Goal: Information Seeking & Learning: Learn about a topic

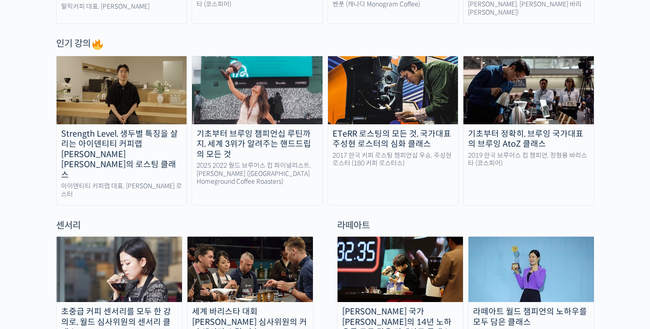
scroll to position [469, 0]
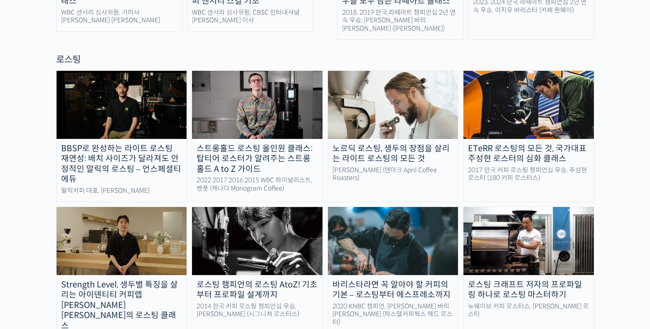
scroll to position [794, 0]
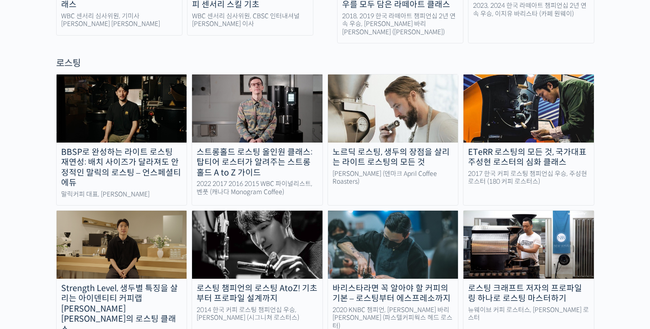
click at [160, 210] on img at bounding box center [122, 244] width 131 height 68
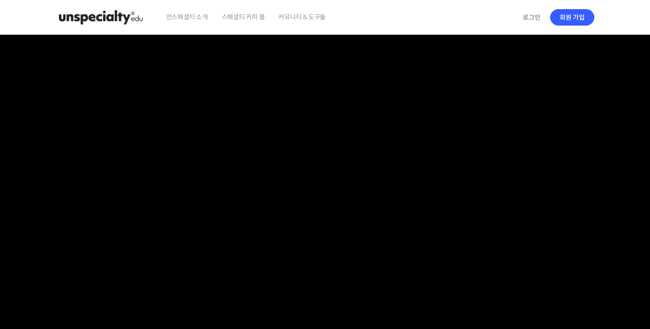
scroll to position [28, 0]
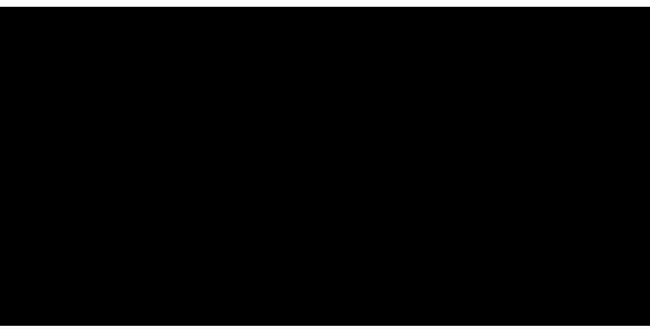
click at [331, 192] on video at bounding box center [325, 164] width 539 height 315
click at [374, 200] on video at bounding box center [325, 164] width 539 height 315
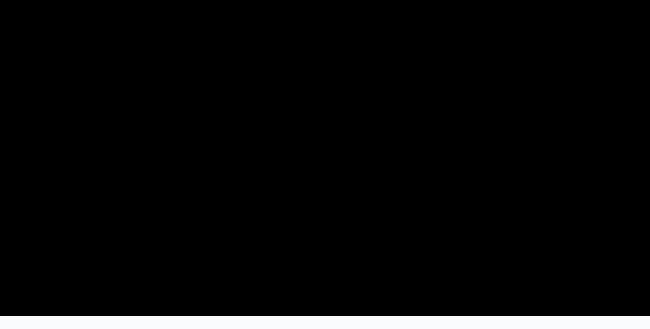
scroll to position [36, 0]
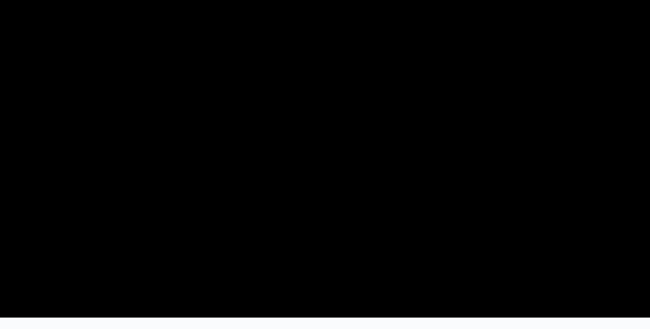
click at [351, 135] on video at bounding box center [325, 156] width 539 height 315
click at [319, 127] on video at bounding box center [325, 156] width 539 height 315
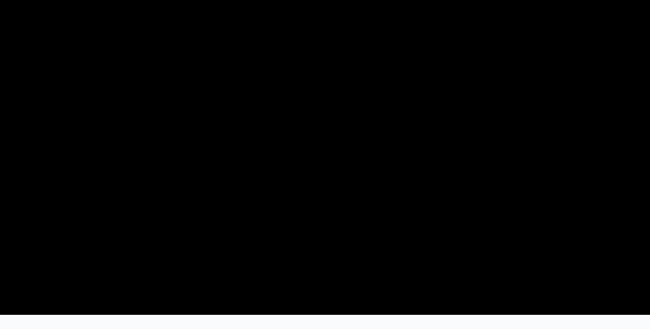
scroll to position [31, 0]
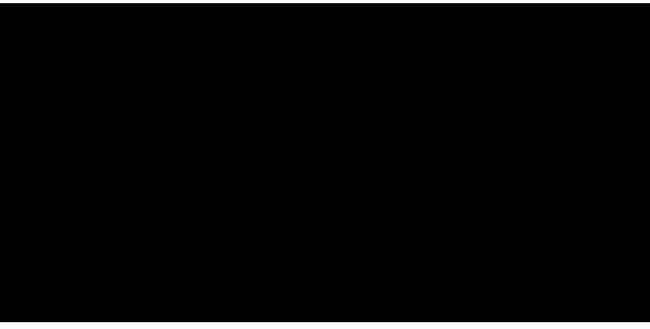
click at [391, 144] on video at bounding box center [325, 160] width 539 height 315
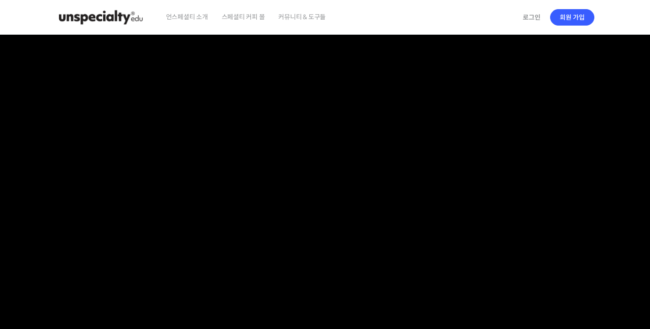
scroll to position [0, 0]
click at [197, 20] on span "언스페셜티 소개" at bounding box center [187, 17] width 42 height 35
click at [305, 20] on span "커뮤니티 & 도구들" at bounding box center [301, 17] width 47 height 35
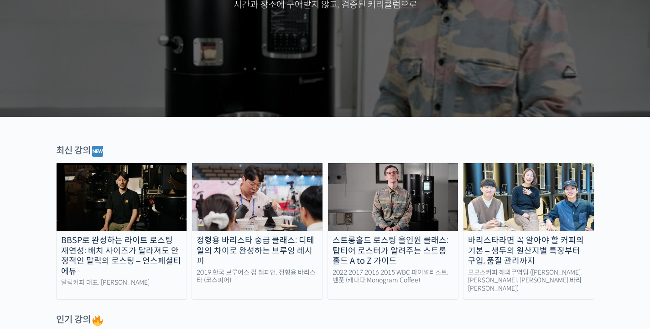
scroll to position [207, 0]
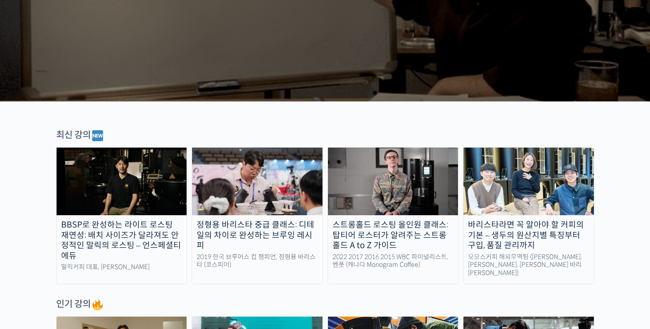
click at [265, 195] on img at bounding box center [257, 181] width 131 height 68
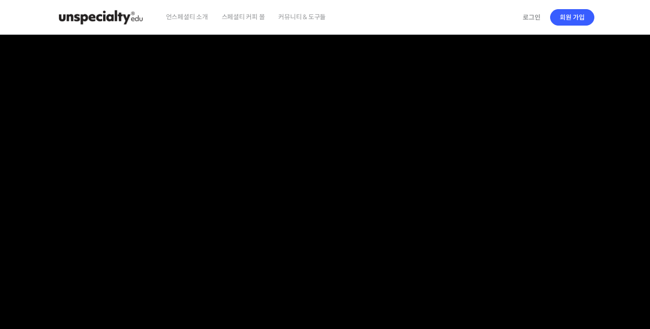
click at [306, 15] on span "커뮤니티 & 도구들" at bounding box center [301, 17] width 47 height 35
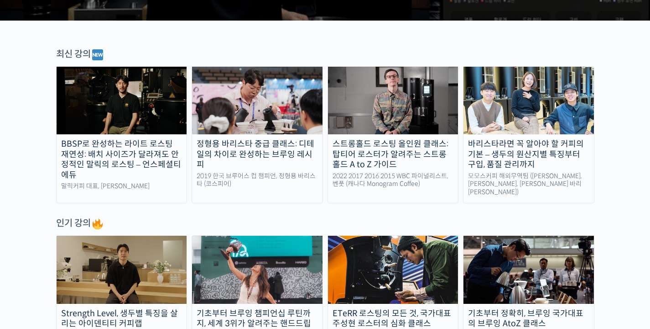
scroll to position [308, 0]
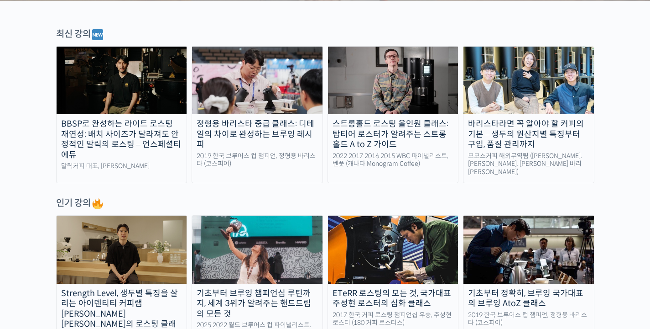
click at [555, 155] on div "모모스커피 해외무역팀 (전주연, 추경하, 김한중 바리스타)" at bounding box center [529, 164] width 131 height 24
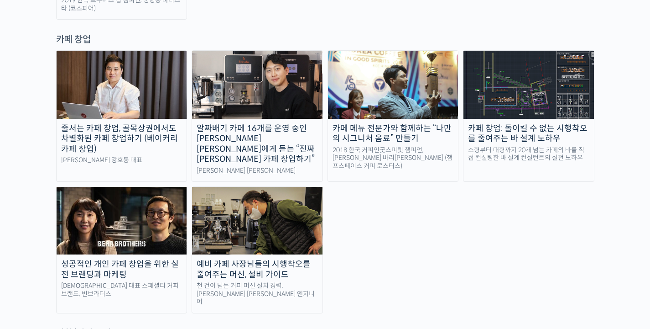
scroll to position [1852, 0]
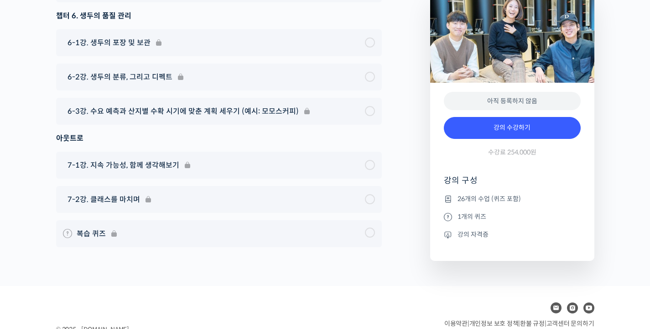
scroll to position [5342, 0]
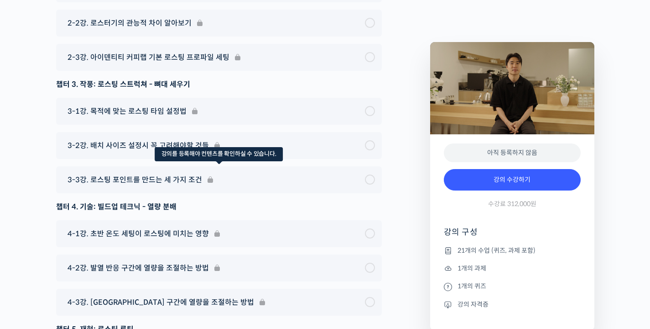
scroll to position [5040, 0]
